Goal: Find specific page/section: Find specific page/section

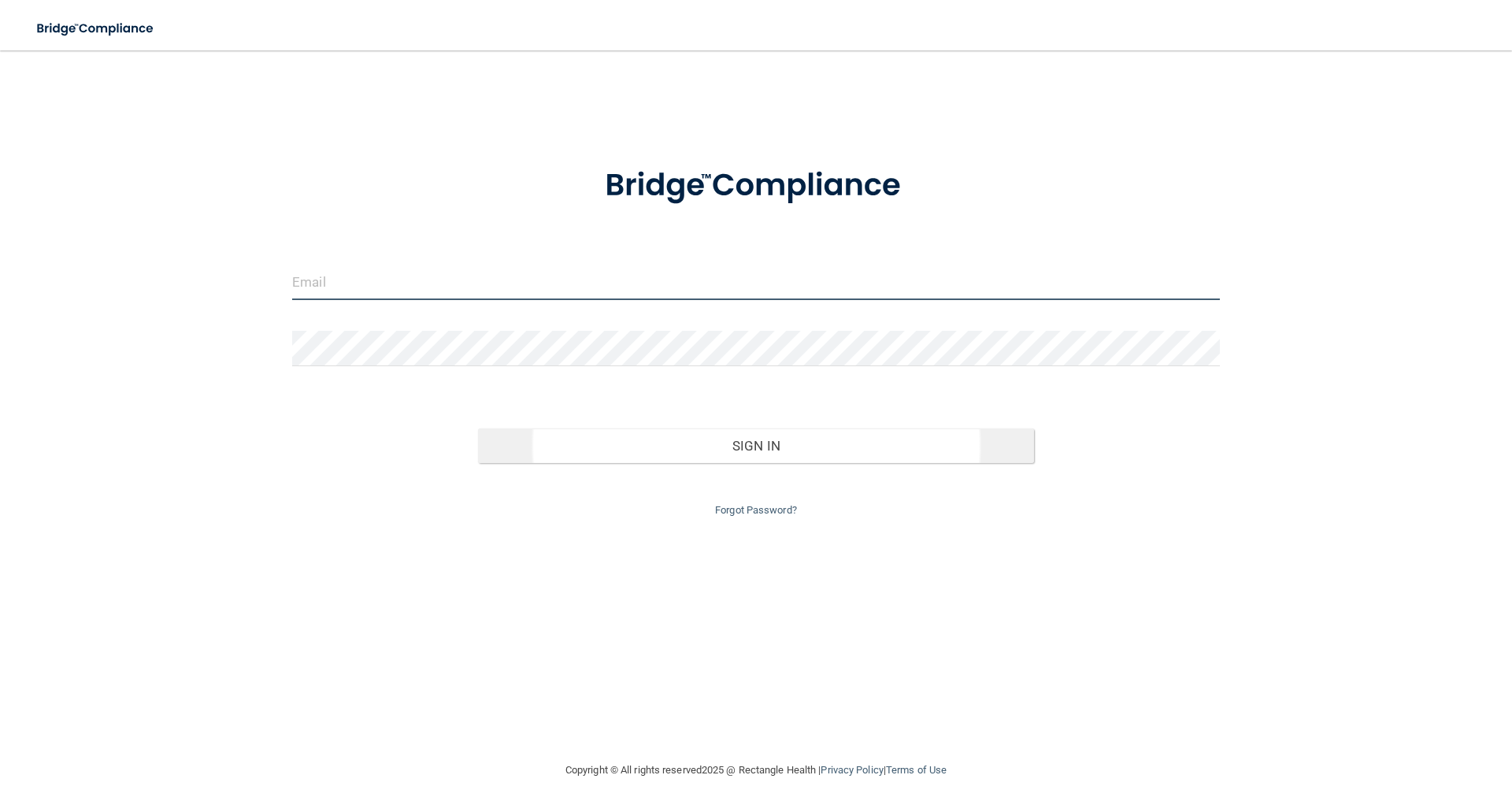
type input "[EMAIL_ADDRESS][DOMAIN_NAME]"
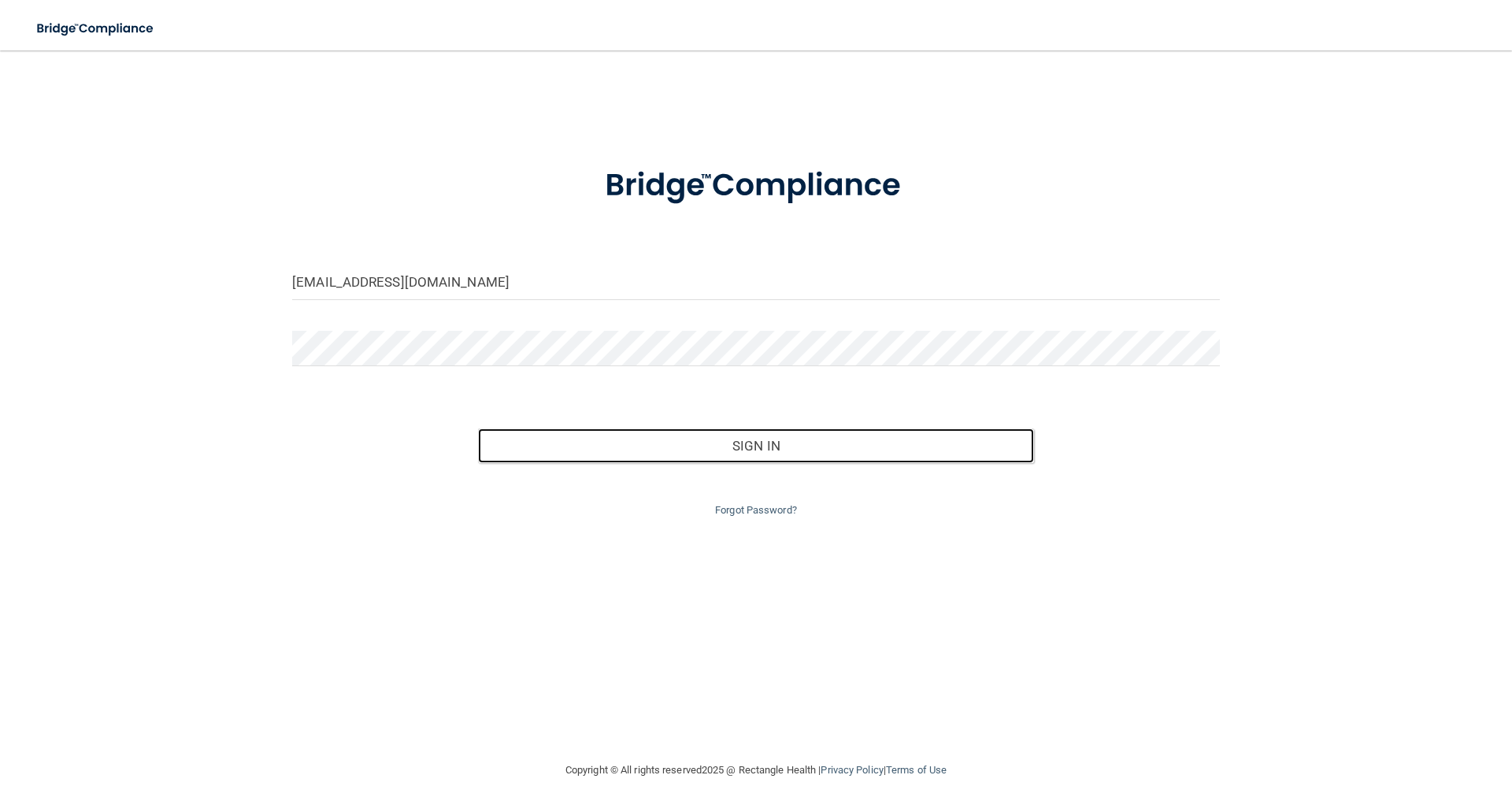
drag, startPoint x: 730, startPoint y: 435, endPoint x: 733, endPoint y: 382, distance: 53.1
click at [730, 431] on button "Sign In" at bounding box center [757, 446] width 557 height 35
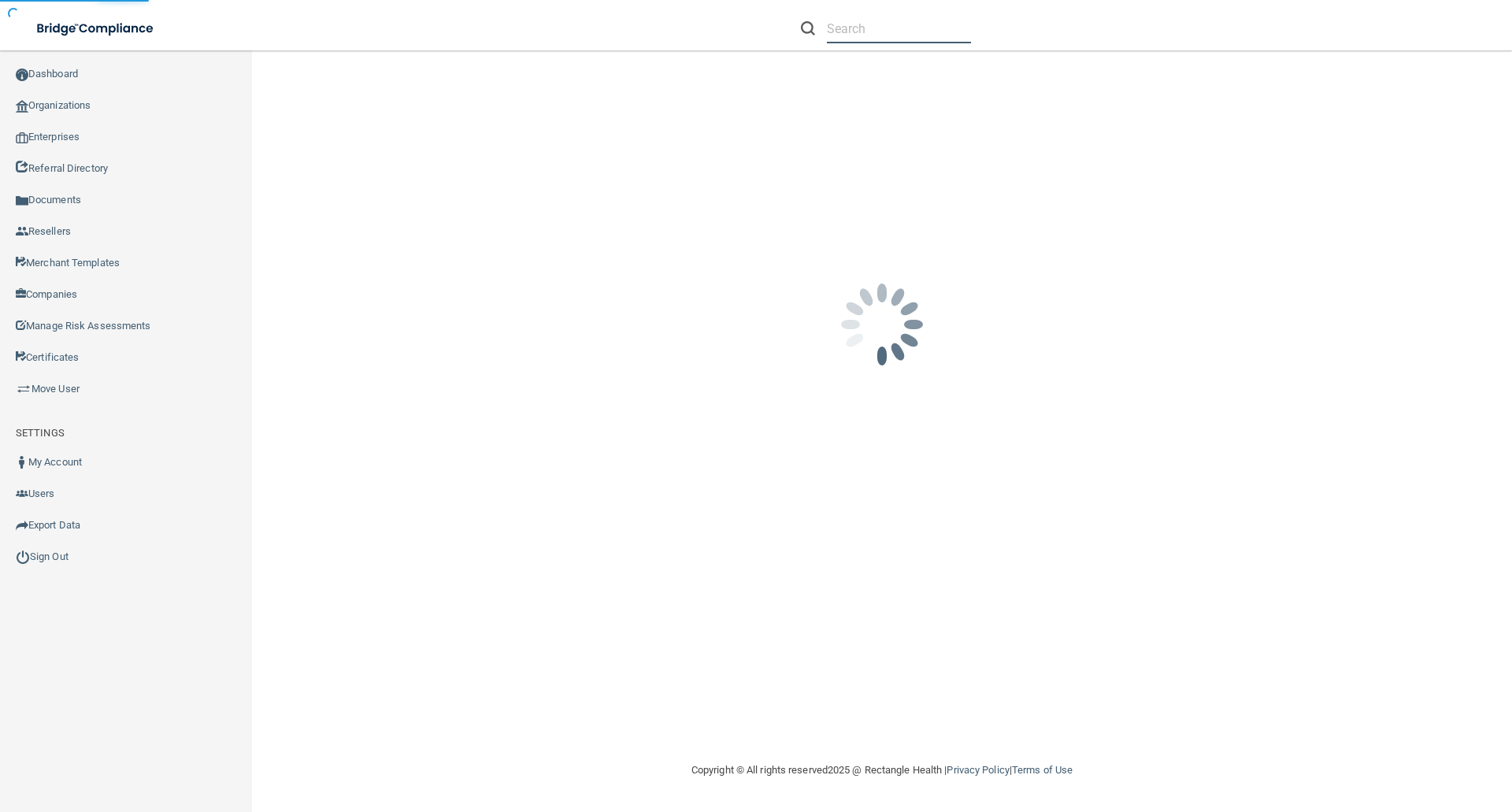
click at [828, 37] on input "text" at bounding box center [899, 29] width 144 height 30
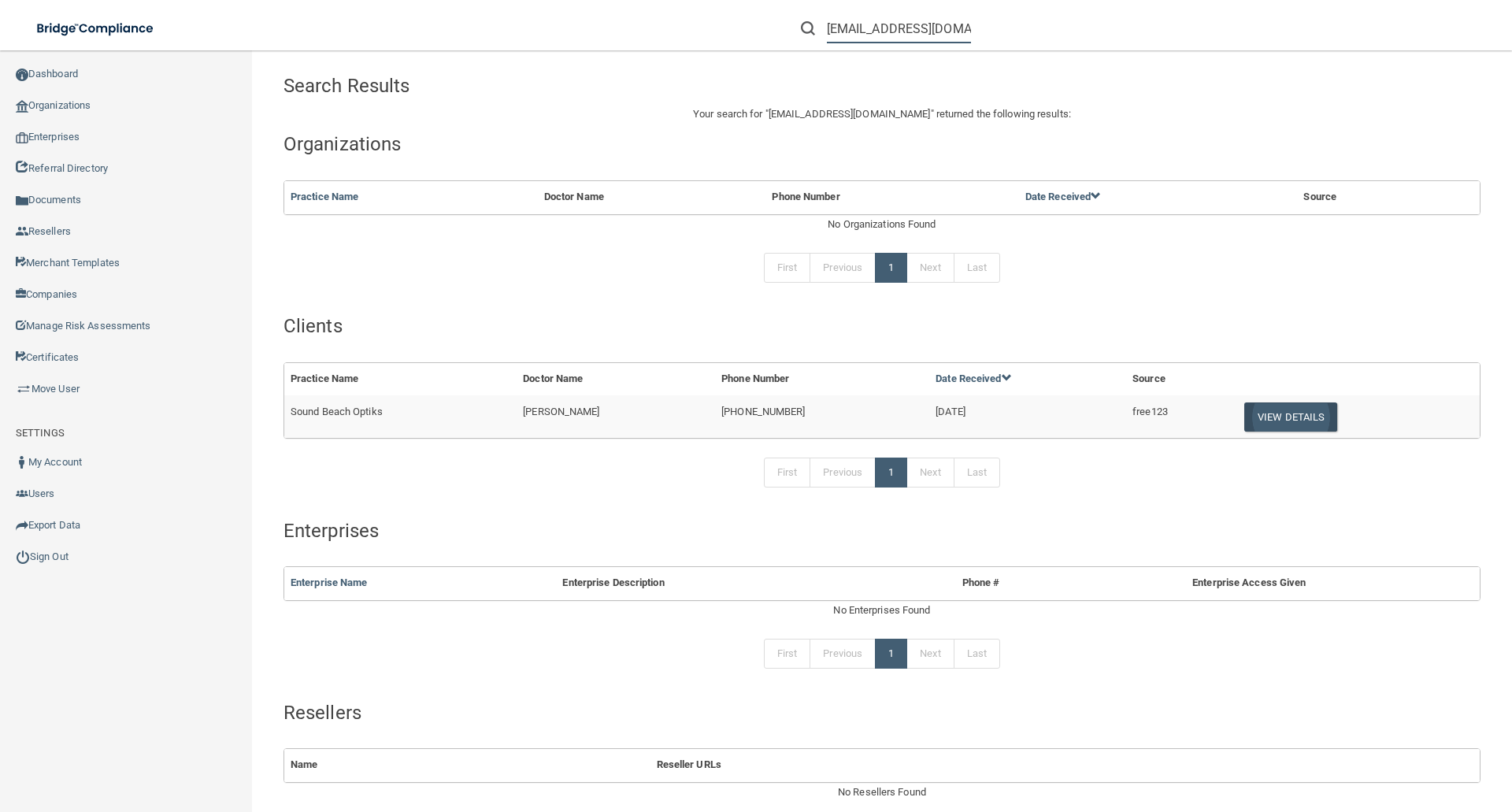
type input "[EMAIL_ADDRESS][DOMAIN_NAME]"
click at [1294, 410] on button "View Details" at bounding box center [1291, 417] width 93 height 30
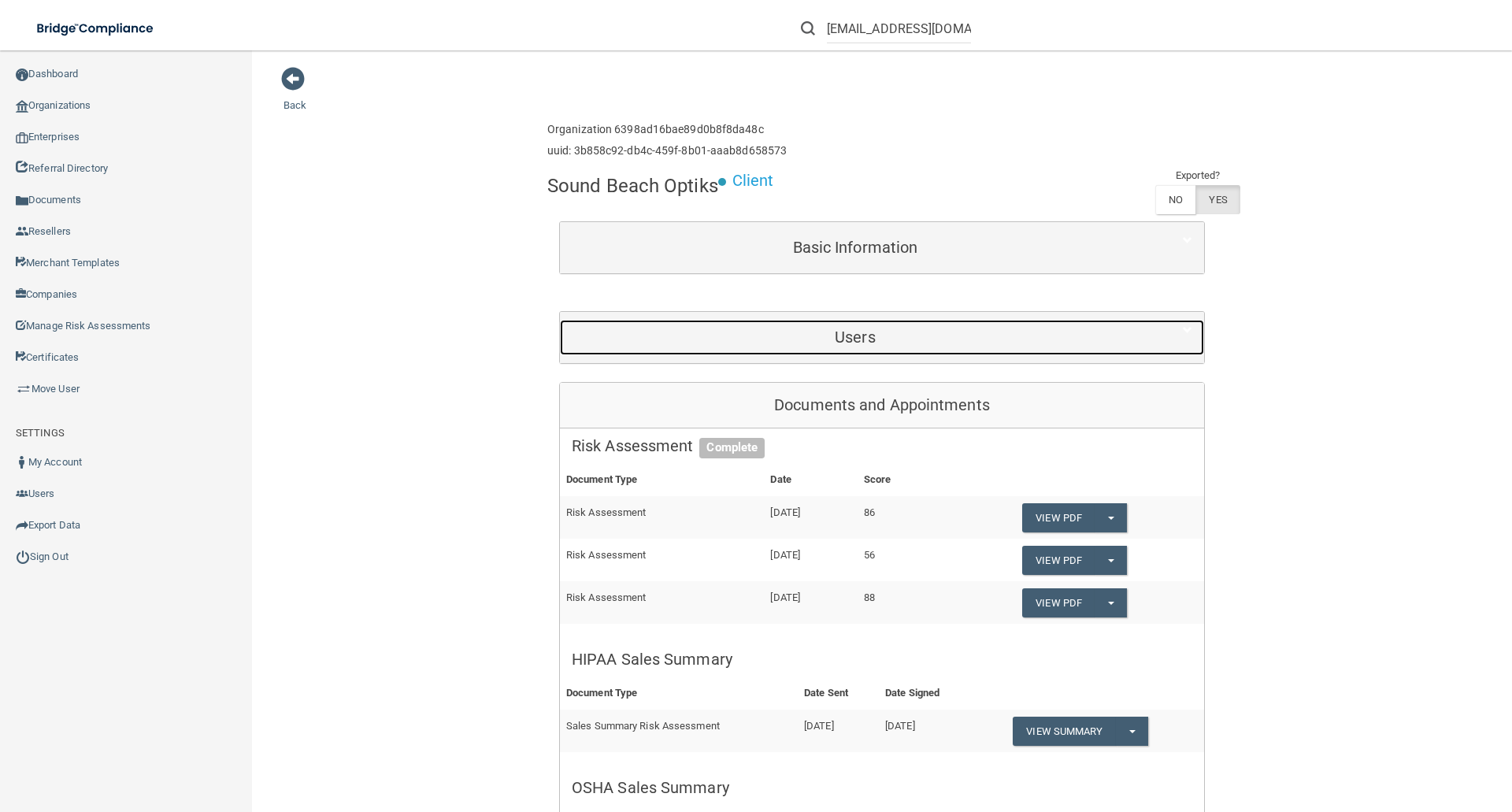
click at [834, 341] on h5 "Users" at bounding box center [856, 337] width 567 height 18
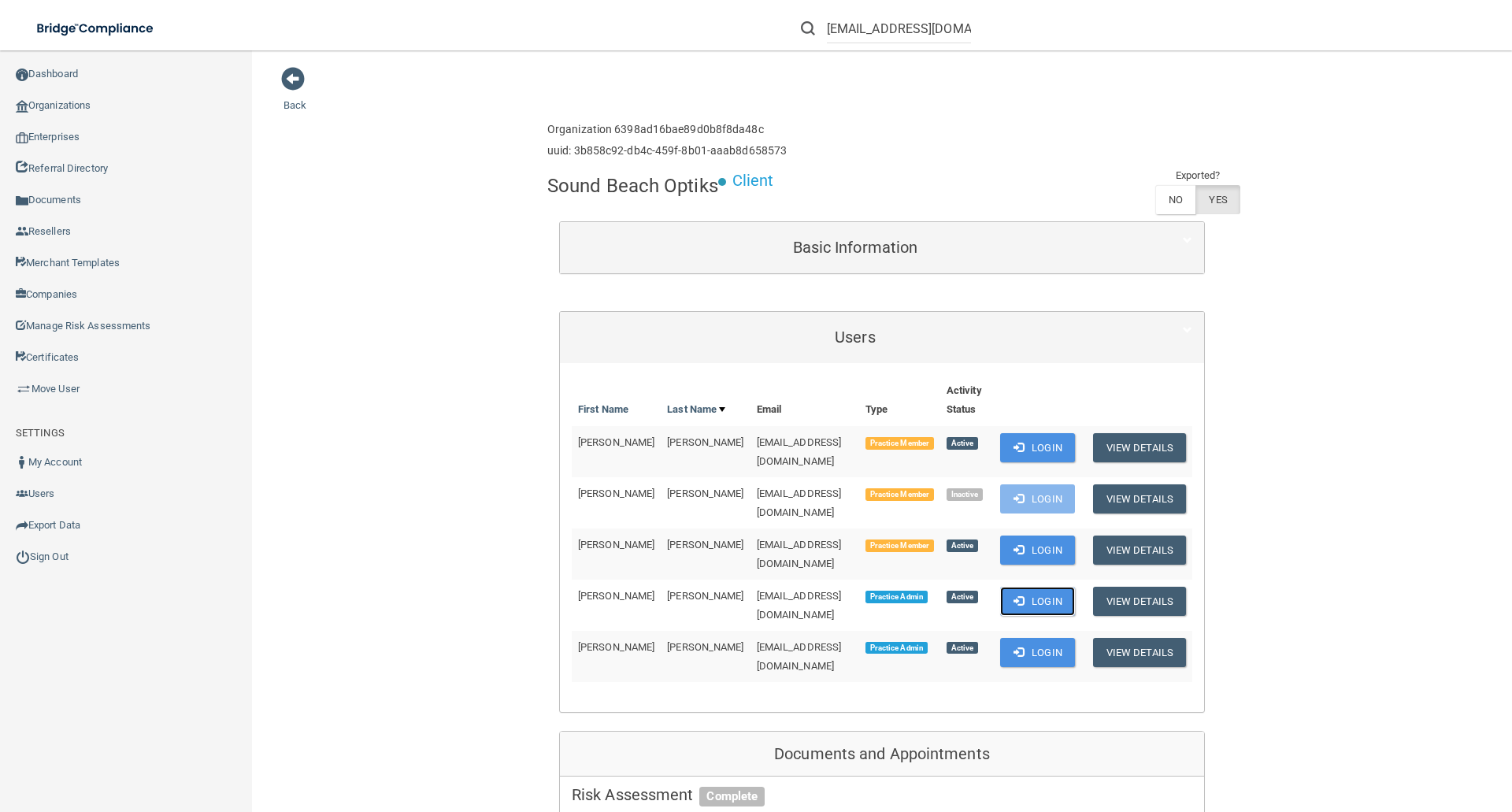
click at [1056, 587] on button "Login" at bounding box center [1037, 601] width 75 height 30
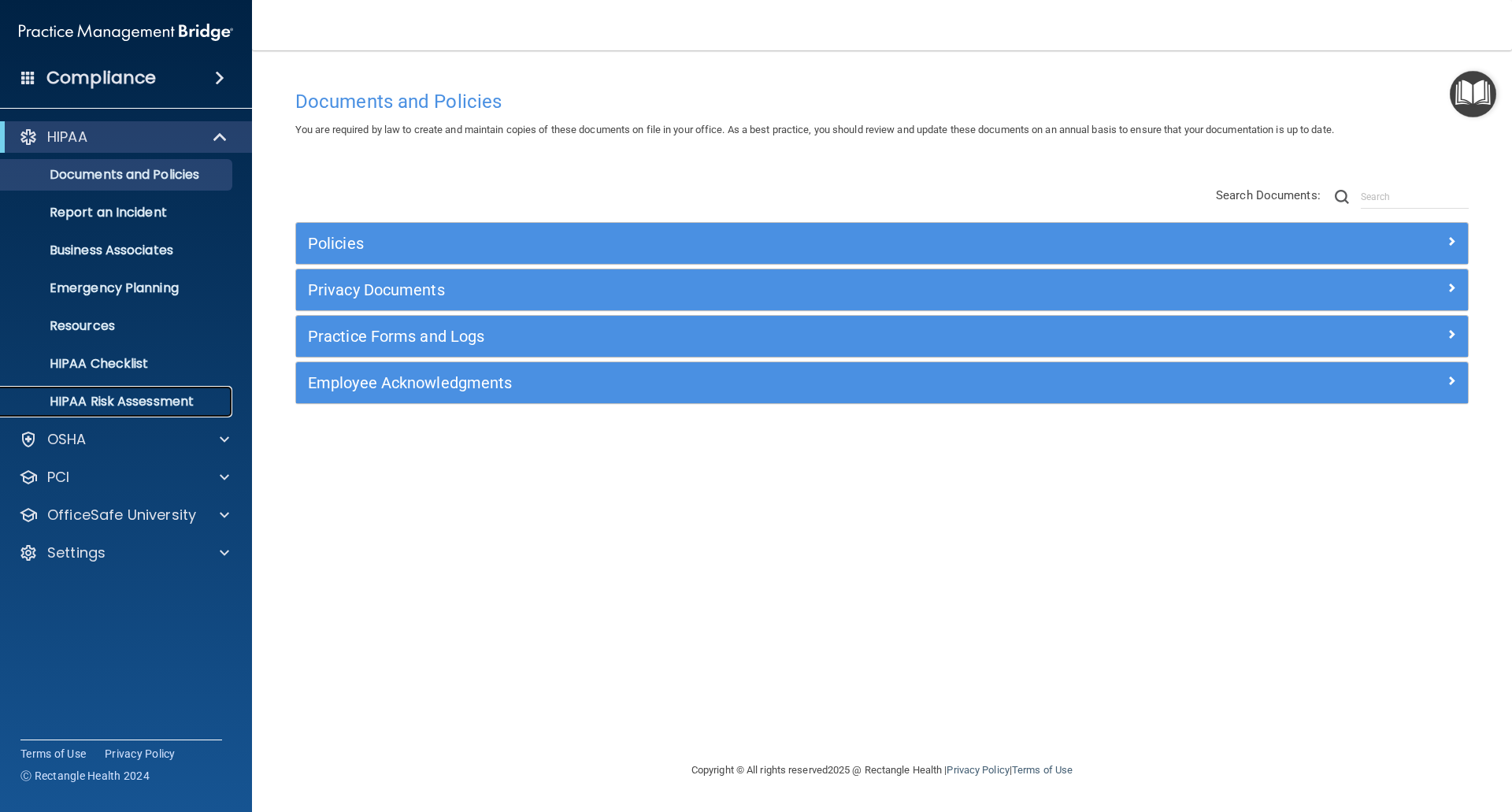
click at [64, 402] on p "HIPAA Risk Assessment" at bounding box center [117, 402] width 215 height 16
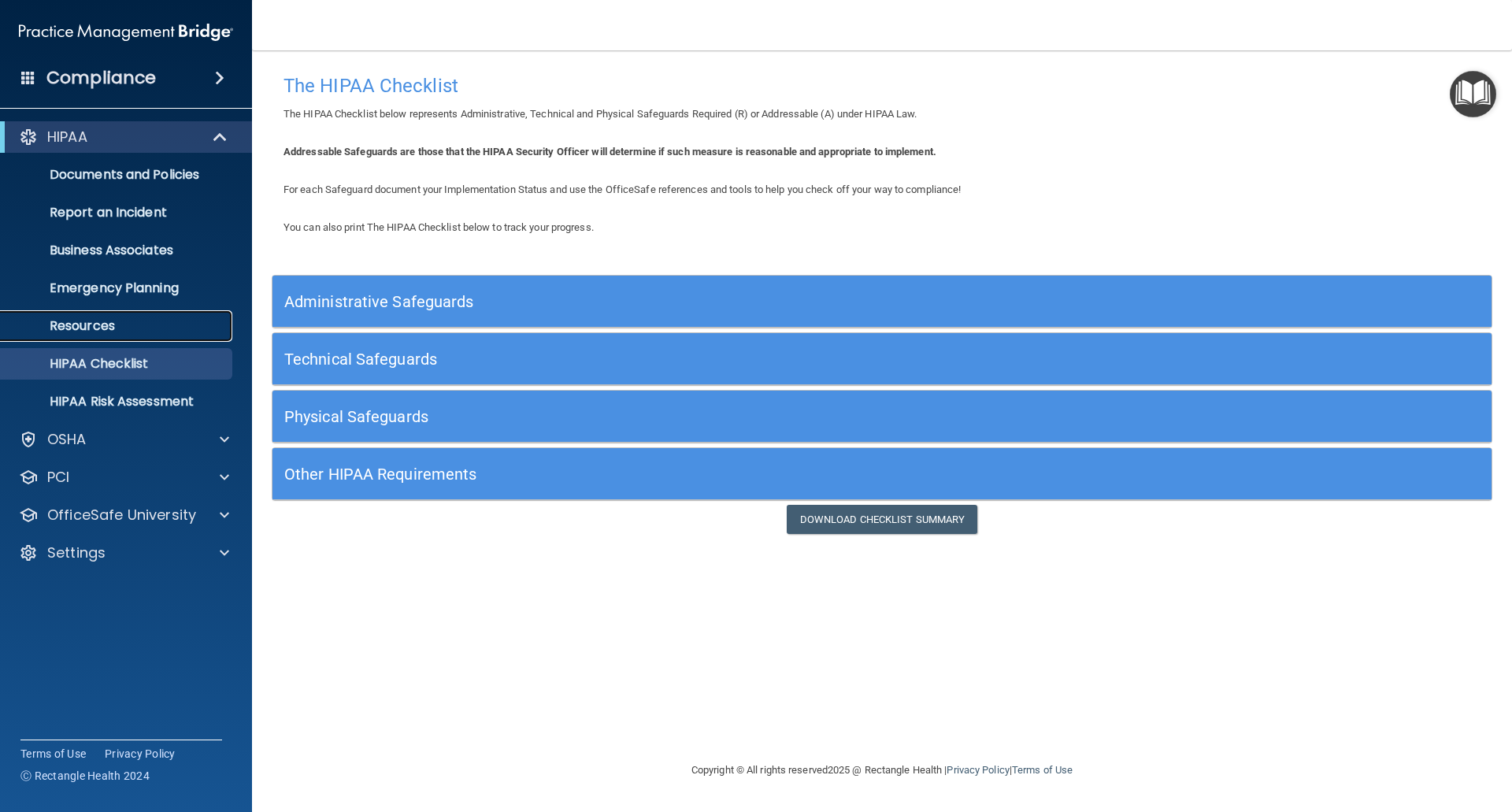
click at [118, 330] on p "Resources" at bounding box center [117, 326] width 215 height 16
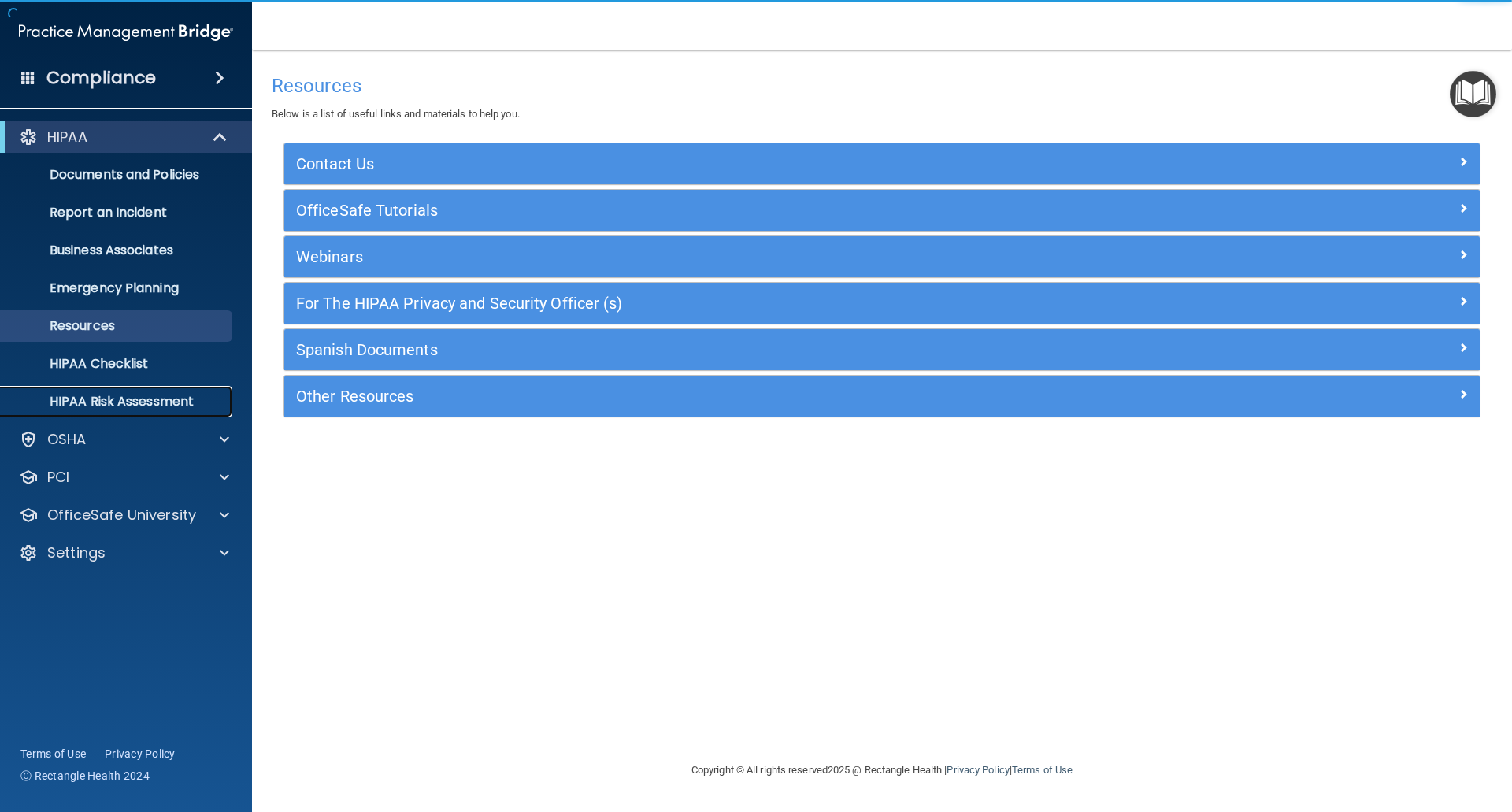
click at [82, 404] on p "HIPAA Risk Assessment" at bounding box center [117, 402] width 215 height 16
